Goal: Transaction & Acquisition: Purchase product/service

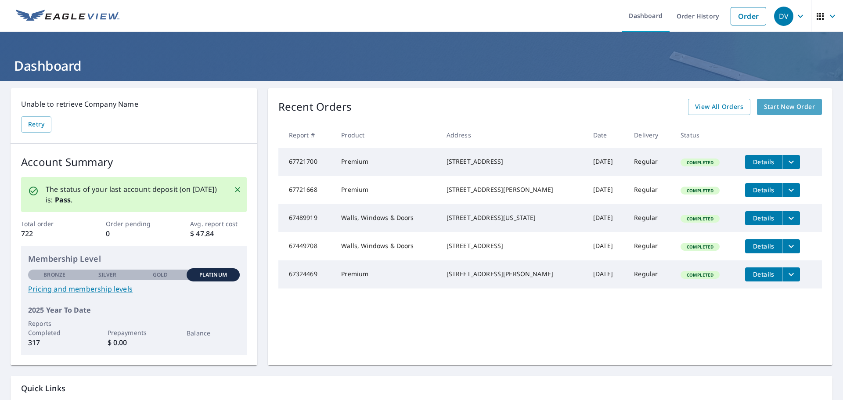
click at [787, 108] on span "Start New Order" at bounding box center [789, 106] width 51 height 11
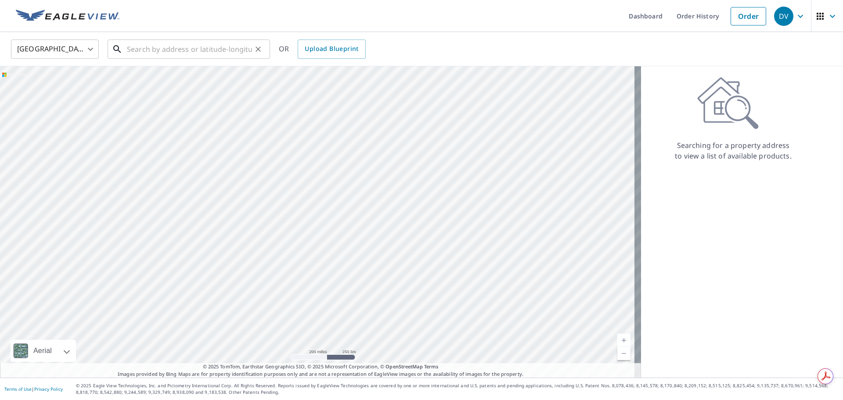
click at [171, 50] on input "text" at bounding box center [189, 49] width 125 height 25
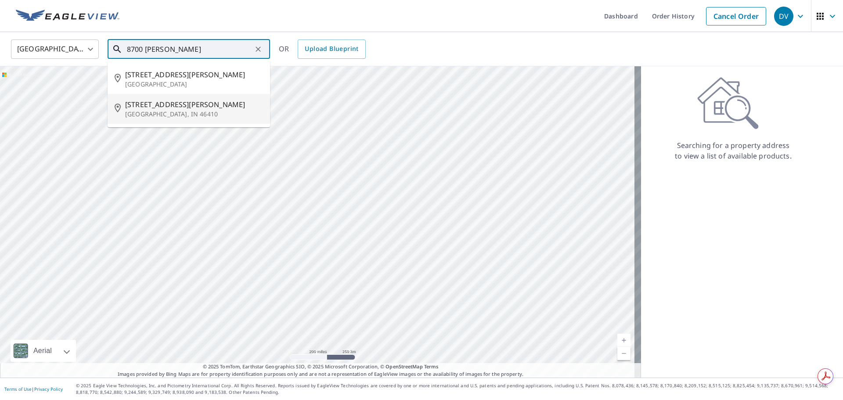
click at [147, 111] on p "[GEOGRAPHIC_DATA], IN 46410" at bounding box center [194, 114] width 138 height 9
type input "[STREET_ADDRESS][PERSON_NAME]"
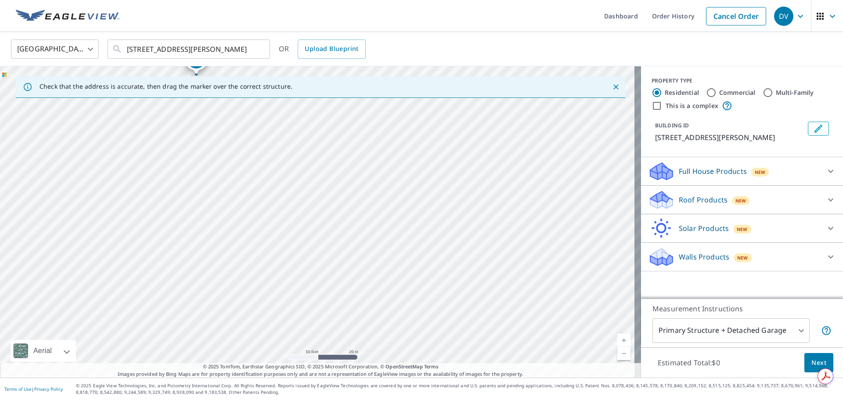
click at [395, 156] on div "[STREET_ADDRESS][PERSON_NAME]" at bounding box center [320, 221] width 641 height 311
drag, startPoint x: 317, startPoint y: 202, endPoint x: 594, endPoint y: 235, distance: 278.5
drag, startPoint x: 560, startPoint y: 175, endPoint x: 510, endPoint y: 96, distance: 93.9
click at [503, 95] on div "Check that the address is accurate, then drag the marker over the correct struc…" at bounding box center [320, 221] width 641 height 311
drag, startPoint x: 356, startPoint y: 185, endPoint x: 590, endPoint y: 125, distance: 241.7
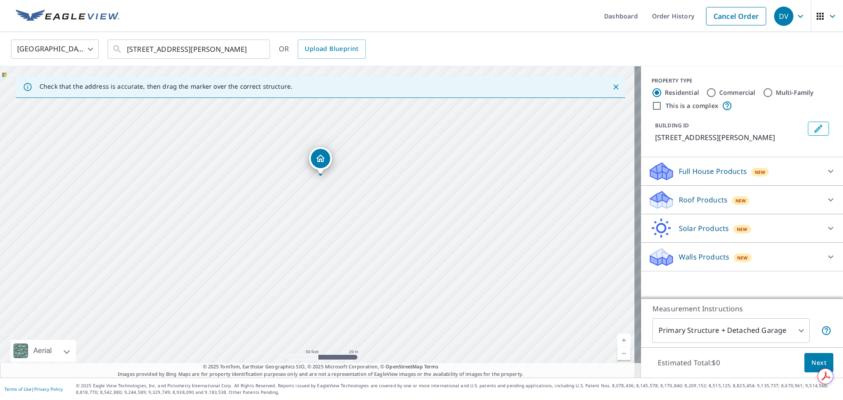
click at [571, 128] on div "[STREET_ADDRESS][PERSON_NAME]" at bounding box center [320, 221] width 641 height 311
drag, startPoint x: 326, startPoint y: 155, endPoint x: 247, endPoint y: 207, distance: 95.1
click at [698, 170] on p "Full House Products" at bounding box center [713, 171] width 68 height 11
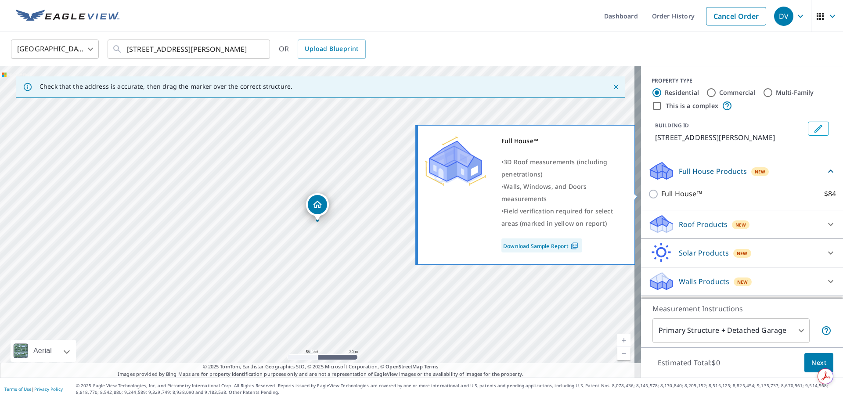
click at [648, 194] on input "Full House™ $84" at bounding box center [654, 194] width 13 height 11
checkbox input "true"
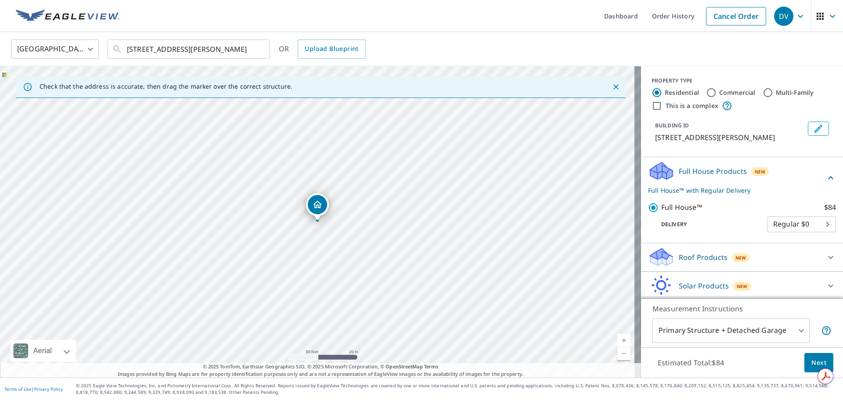
click at [706, 90] on input "Commercial" at bounding box center [711, 92] width 11 height 11
radio input "true"
type input "4"
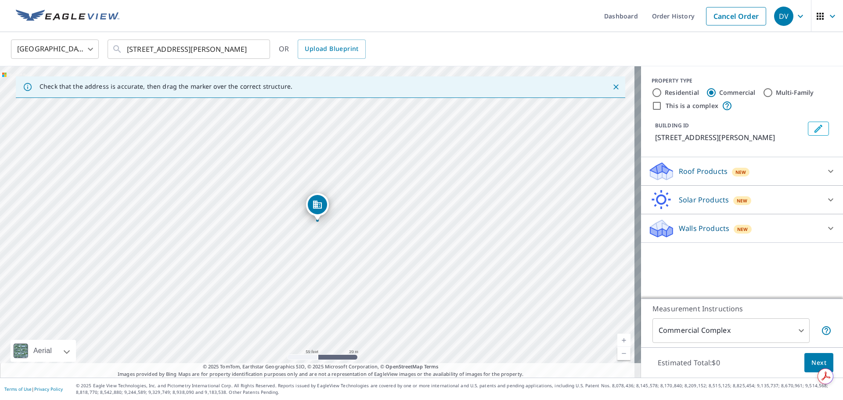
click at [814, 127] on icon "Edit building 1" at bounding box center [818, 129] width 8 height 8
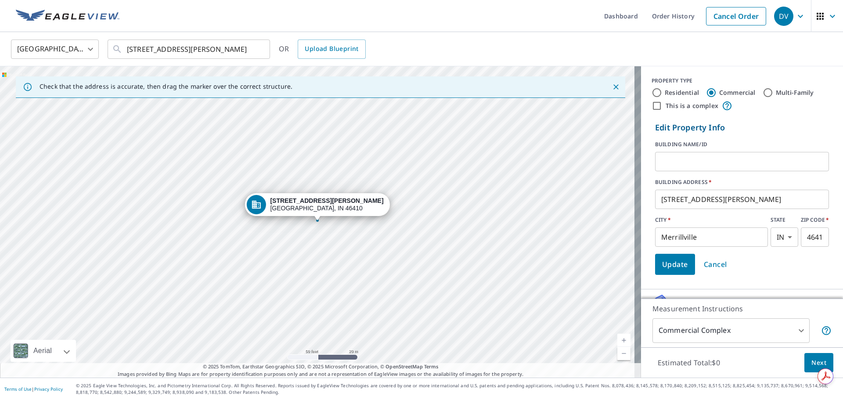
click at [704, 156] on input "text" at bounding box center [742, 161] width 174 height 25
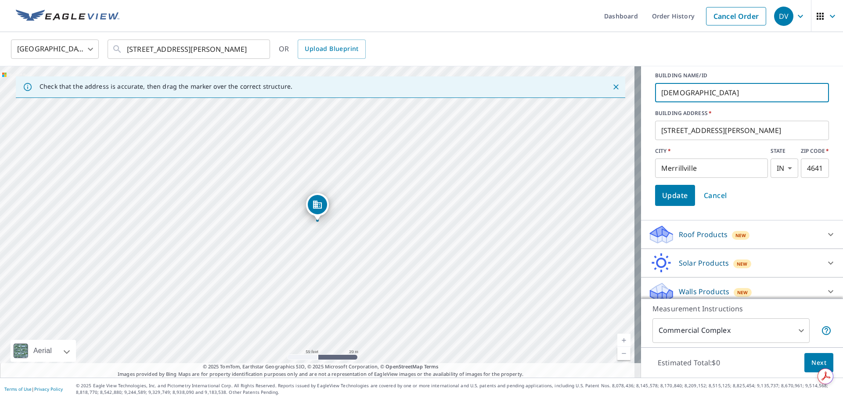
scroll to position [76, 0]
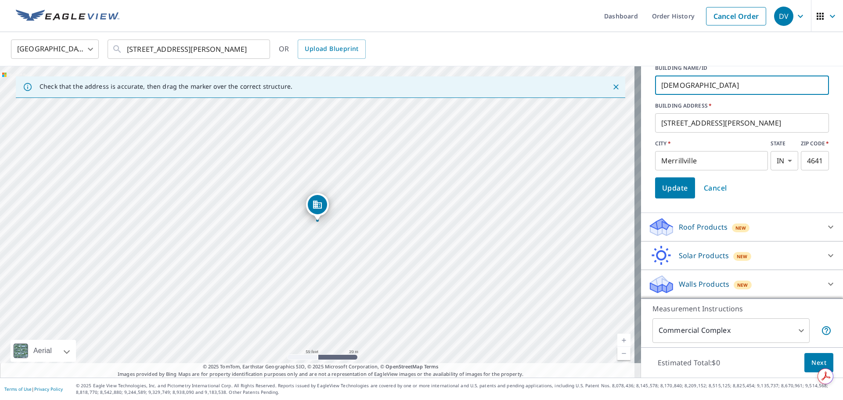
type input "[DEMOGRAPHIC_DATA]"
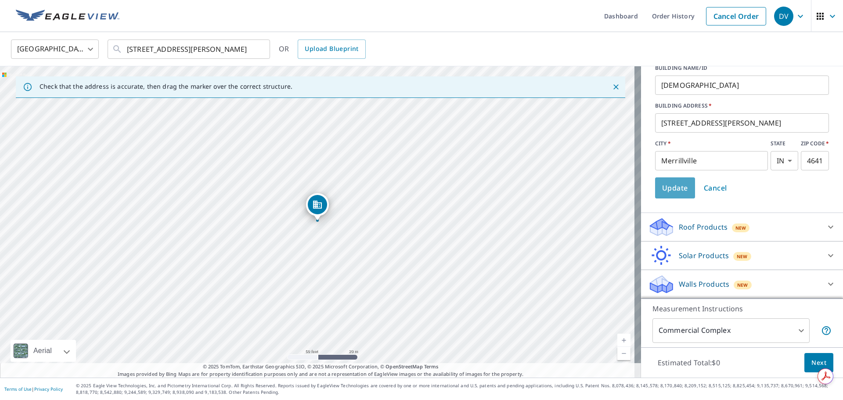
click at [665, 187] on span "Update" at bounding box center [675, 188] width 26 height 12
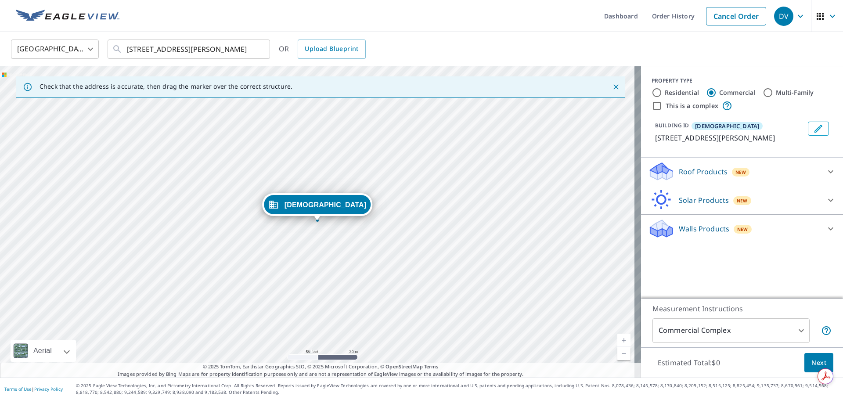
click at [771, 172] on div "Roof Products New" at bounding box center [734, 171] width 172 height 21
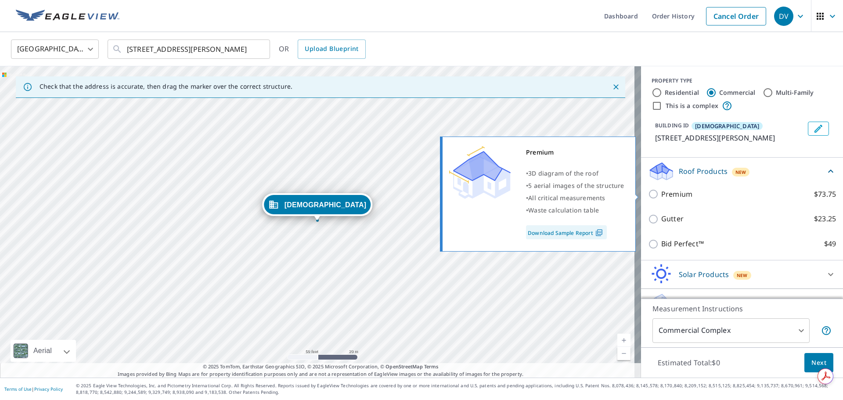
click at [648, 192] on input "Premium $73.75" at bounding box center [654, 194] width 13 height 11
checkbox input "true"
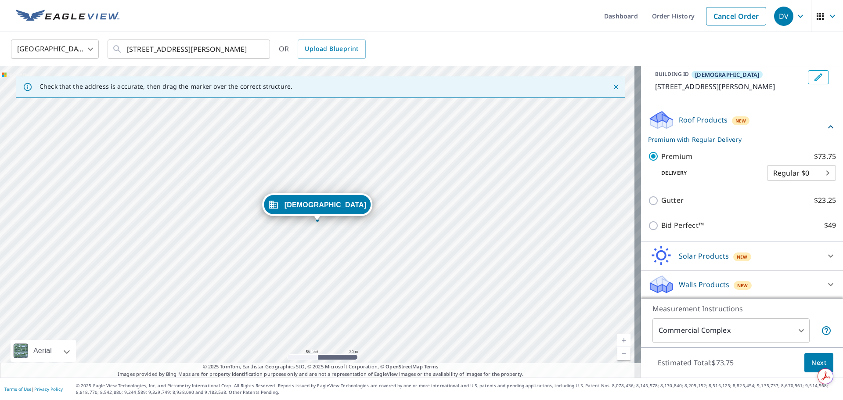
scroll to position [52, 0]
click at [811, 362] on span "Next" at bounding box center [818, 362] width 15 height 11
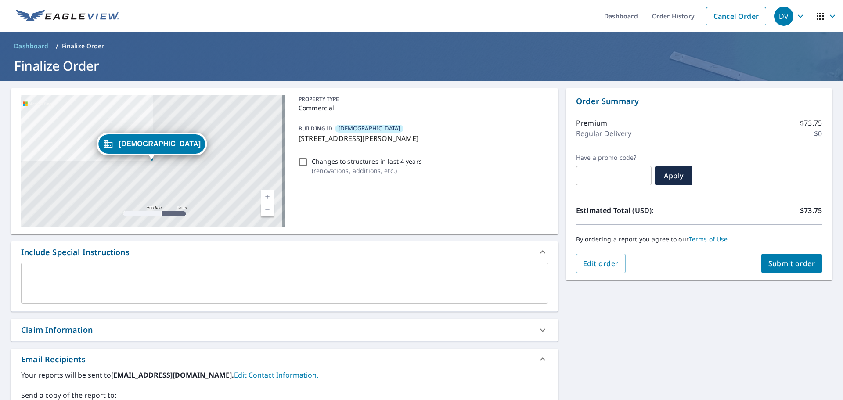
click at [792, 266] on span "Submit order" at bounding box center [791, 264] width 47 height 10
checkbox input "true"
